Goal: Entertainment & Leisure: Consume media (video, audio)

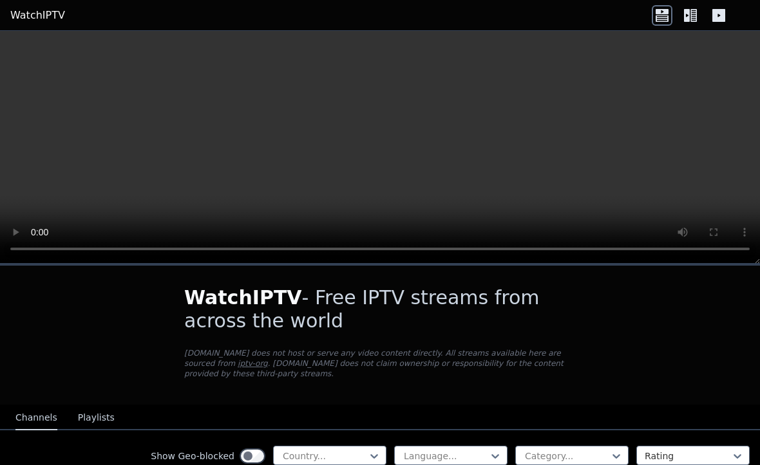
click at [357, 142] on video at bounding box center [380, 147] width 760 height 233
click at [509, 145] on video at bounding box center [380, 147] width 760 height 233
click at [733, 95] on video at bounding box center [380, 147] width 760 height 233
click at [753, 36] on video at bounding box center [380, 147] width 760 height 233
click at [743, 42] on video at bounding box center [380, 147] width 760 height 233
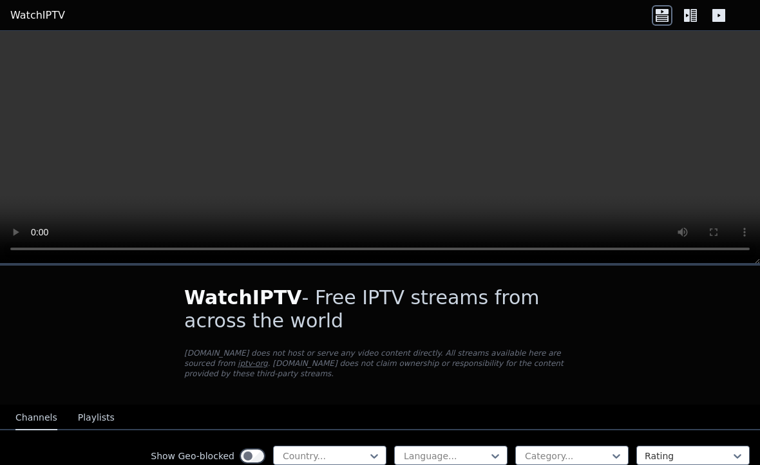
click at [446, 136] on video at bounding box center [380, 147] width 760 height 233
click at [516, 114] on video at bounding box center [380, 147] width 760 height 233
click at [41, 418] on button "Channels" at bounding box center [36, 418] width 42 height 24
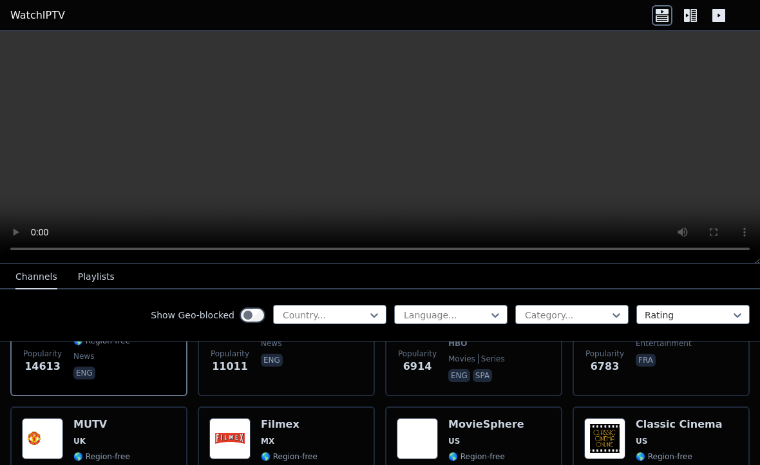
scroll to position [216, 0]
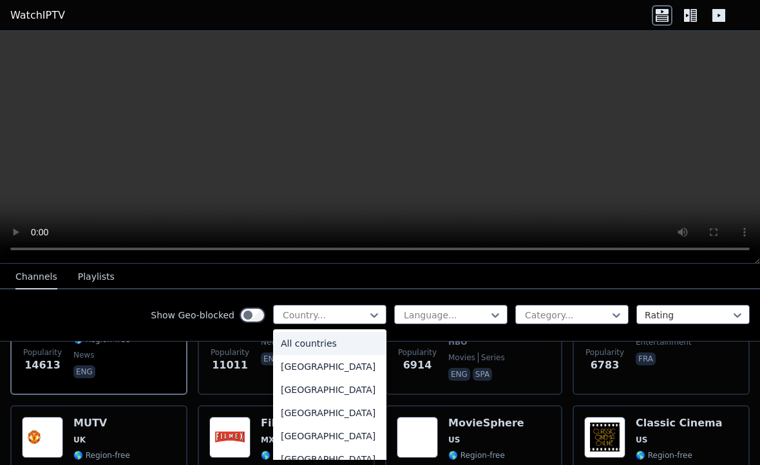
click at [461, 105] on video at bounding box center [380, 147] width 760 height 233
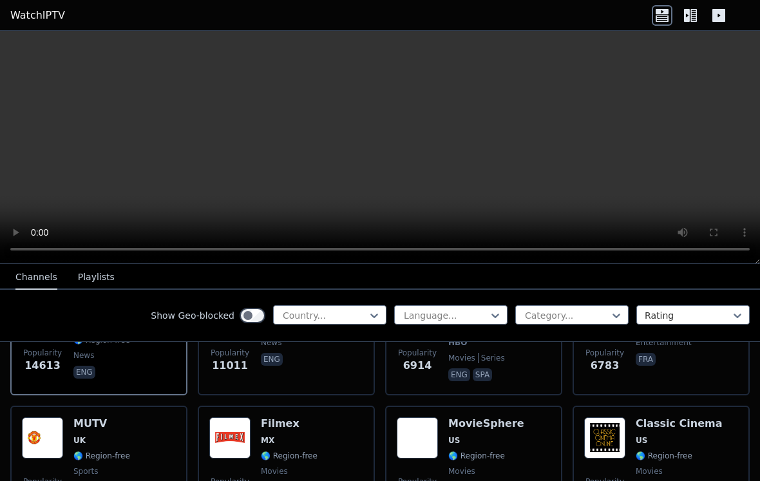
click at [6, 43] on video at bounding box center [380, 147] width 760 height 233
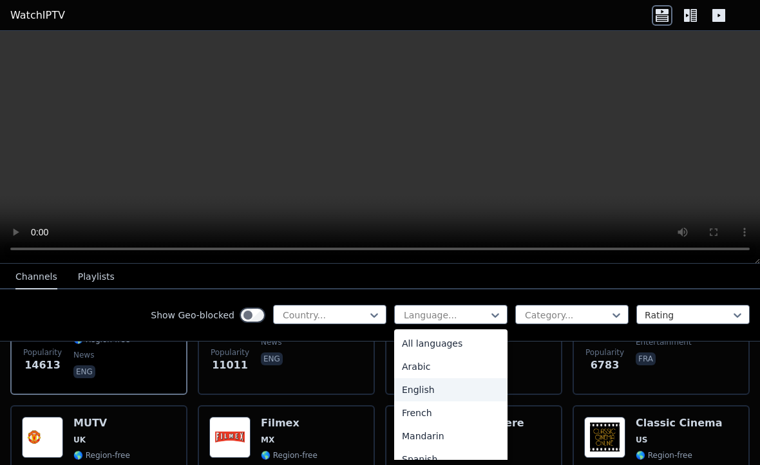
click at [445, 390] on div "English" at bounding box center [450, 389] width 113 height 23
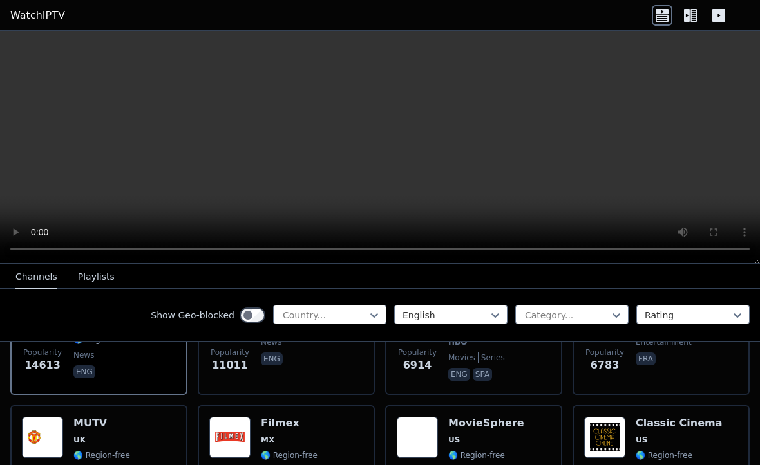
click at [387, 315] on div "Show Geo-blocked Country... English Category... Rating" at bounding box center [380, 316] width 760 height 52
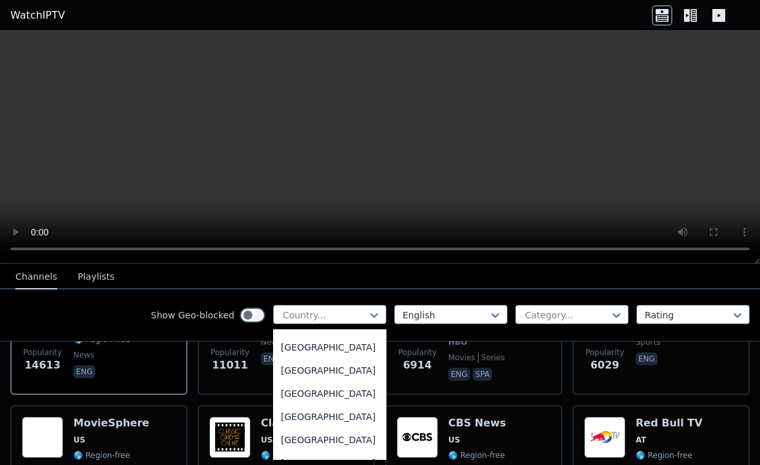
scroll to position [4550, 0]
click at [346, 360] on div "[GEOGRAPHIC_DATA]" at bounding box center [329, 348] width 113 height 23
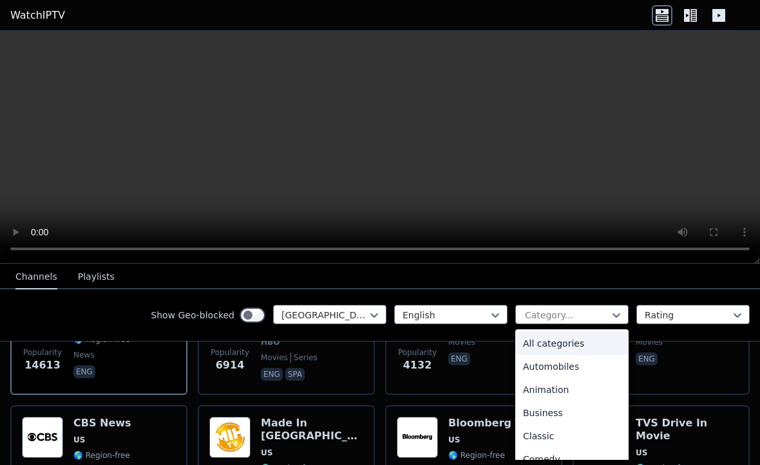
click at [555, 171] on video at bounding box center [380, 147] width 760 height 233
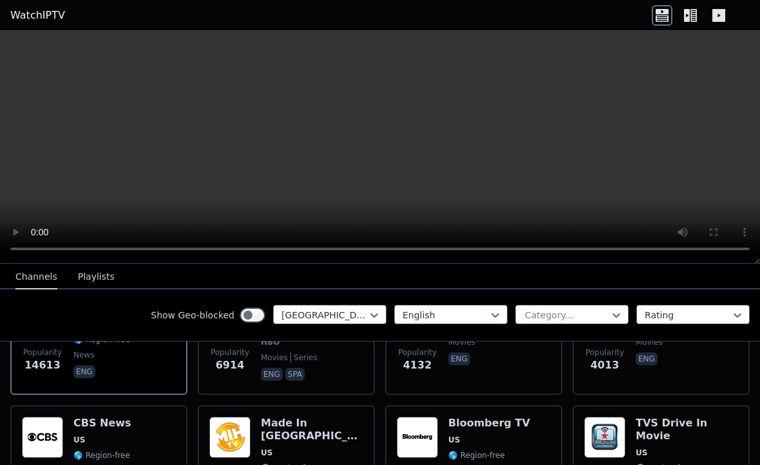
click at [613, 327] on div "Show Geo-blocked [GEOGRAPHIC_DATA] English Category... Rating" at bounding box center [380, 316] width 760 height 52
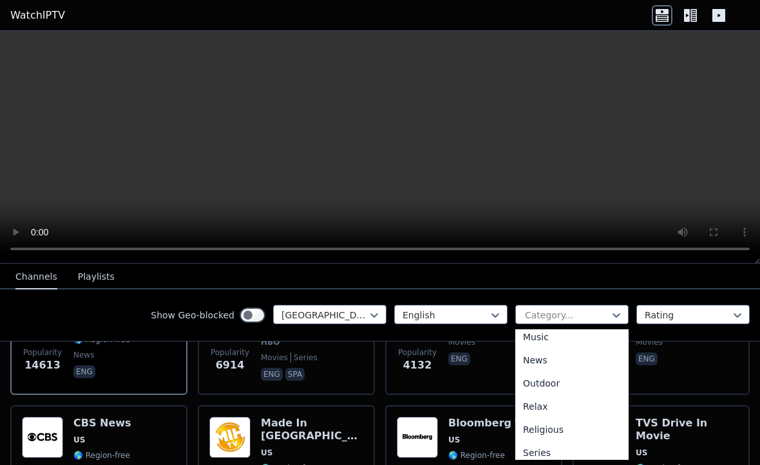
scroll to position [369, 0]
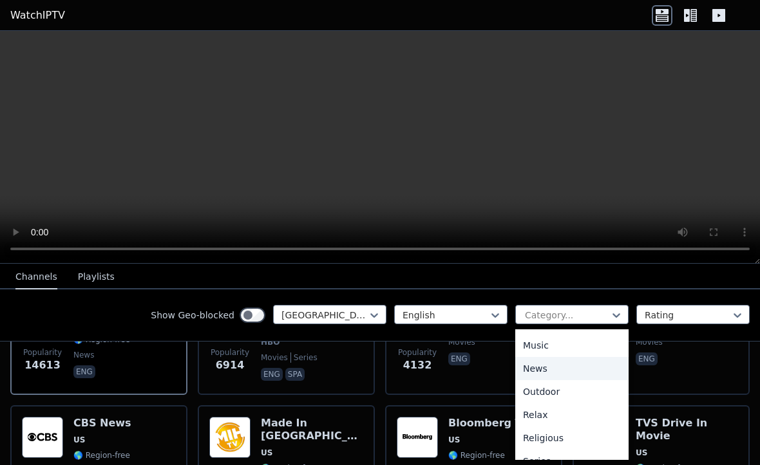
click at [550, 371] on div "News" at bounding box center [571, 368] width 113 height 23
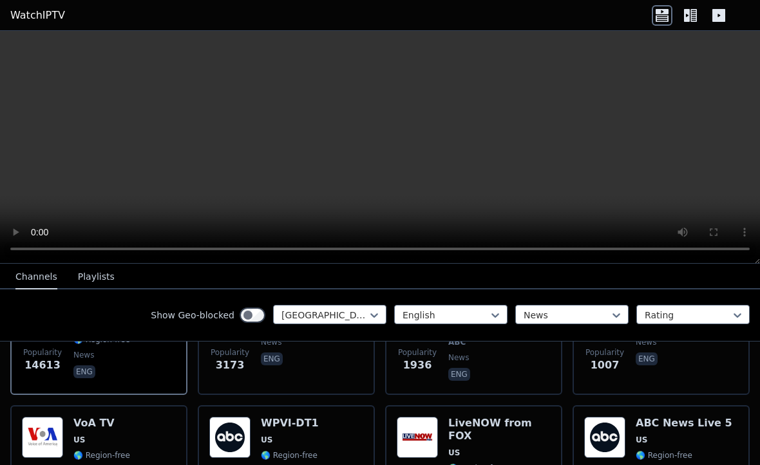
click at [255, 330] on div "Show Geo-blocked United States English News Rating" at bounding box center [380, 316] width 760 height 52
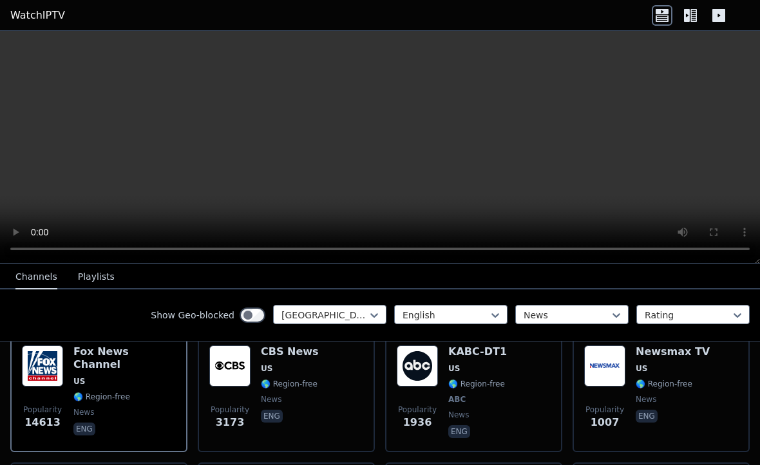
scroll to position [160, 0]
click at [335, 397] on div "Popularity 3173 CBS News US 🌎 Region-free news eng" at bounding box center [286, 392] width 154 height 95
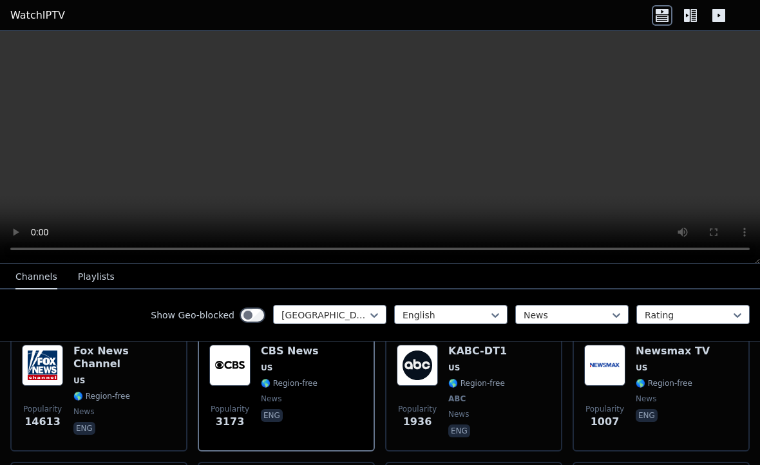
click at [147, 377] on div "[PERSON_NAME] US 🌎 Region-free news eng" at bounding box center [124, 392] width 102 height 95
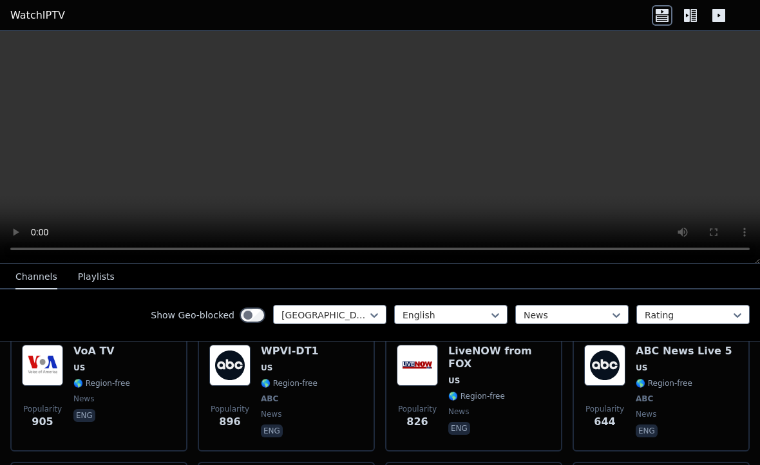
scroll to position [288, 0]
click at [518, 392] on div "LiveNOW from FOX US 🌎 Region-free news eng" at bounding box center [499, 393] width 102 height 95
click at [708, 380] on span "🌎 Region-free" at bounding box center [683, 384] width 97 height 10
